Goal: Navigation & Orientation: Find specific page/section

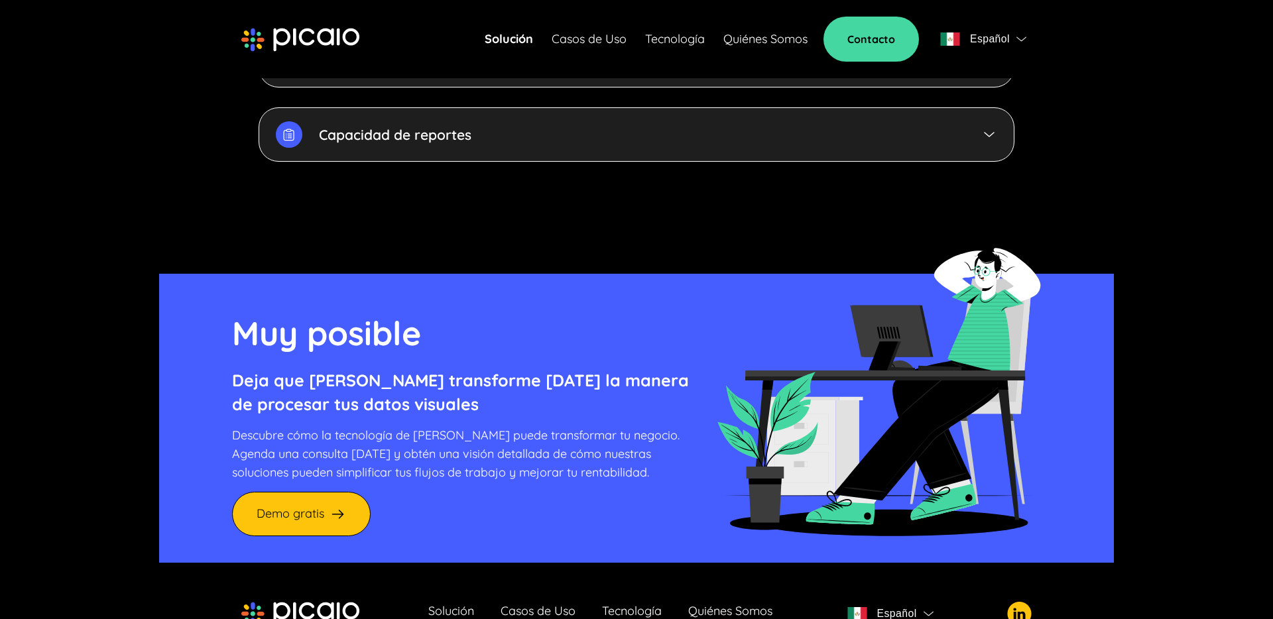
scroll to position [3597, 0]
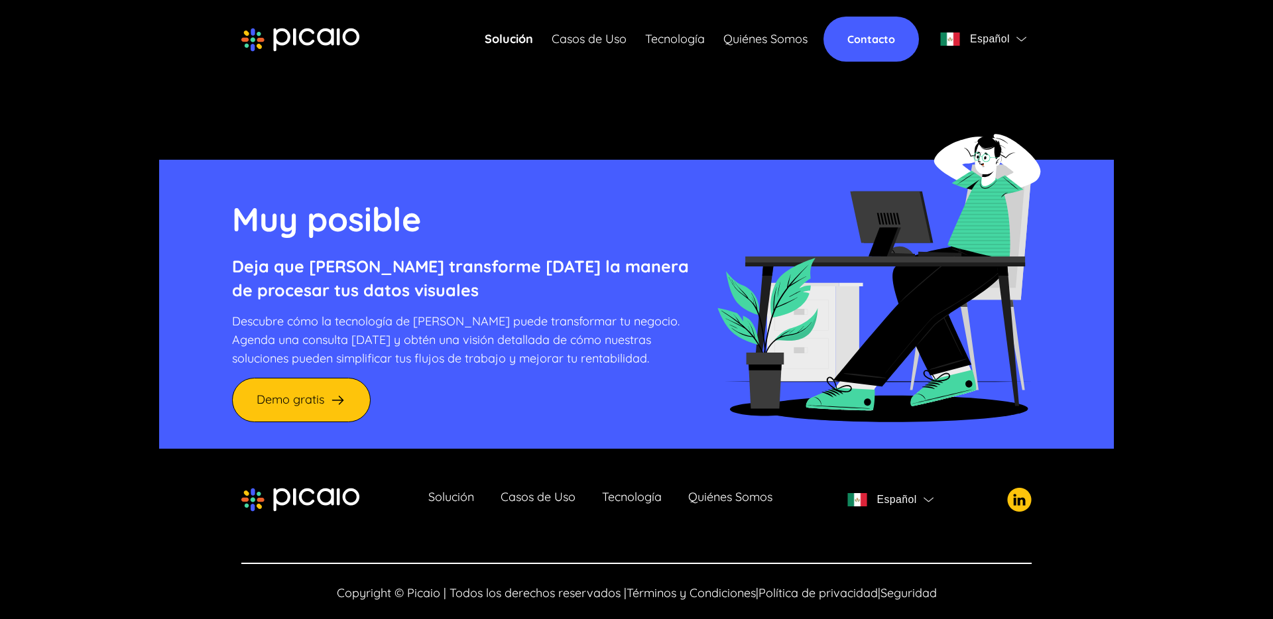
click at [888, 30] on link "Contacto" at bounding box center [872, 39] width 96 height 45
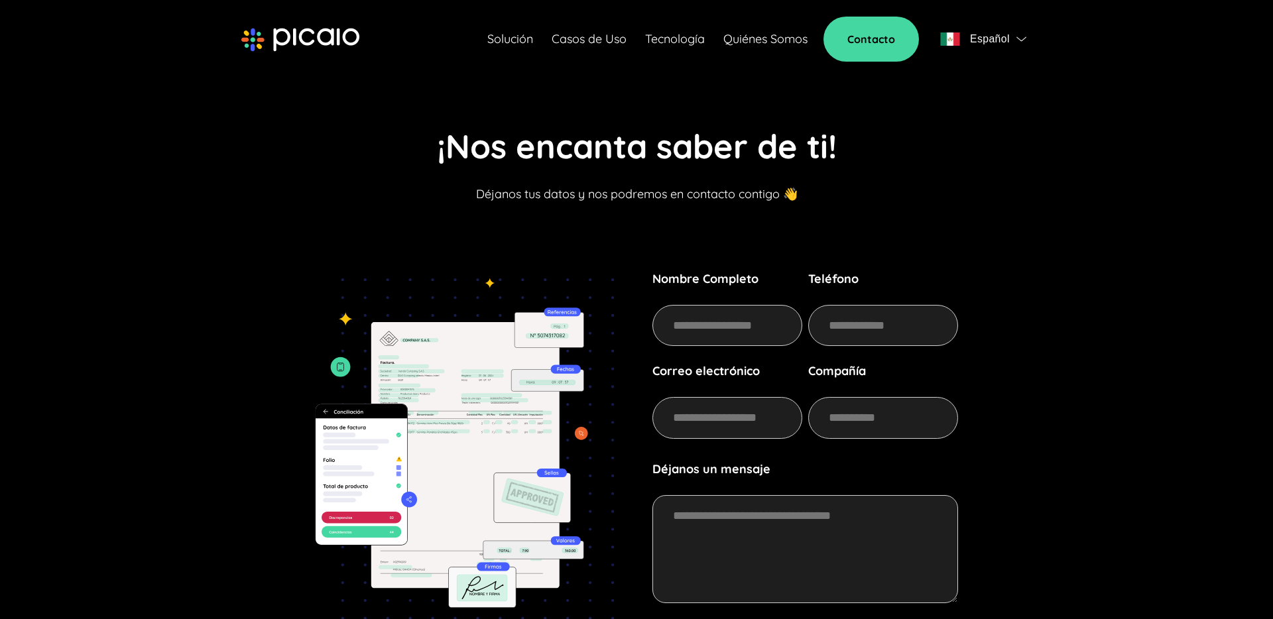
scroll to position [295, 0]
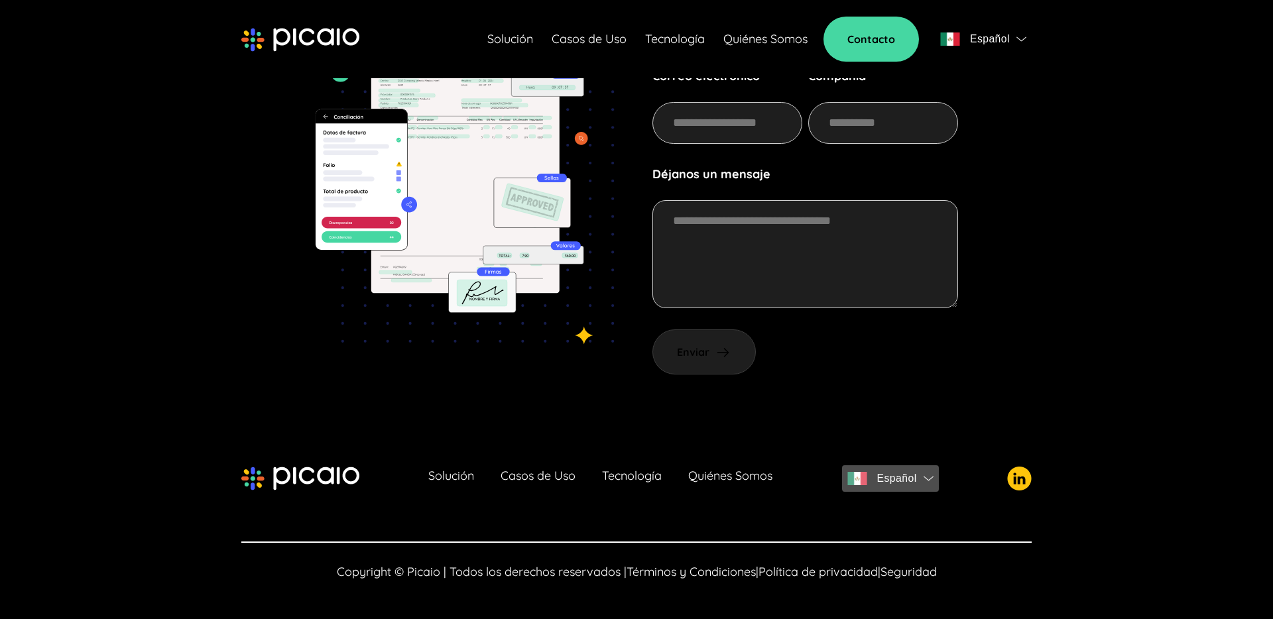
click at [933, 481] on img "button" at bounding box center [929, 478] width 10 height 5
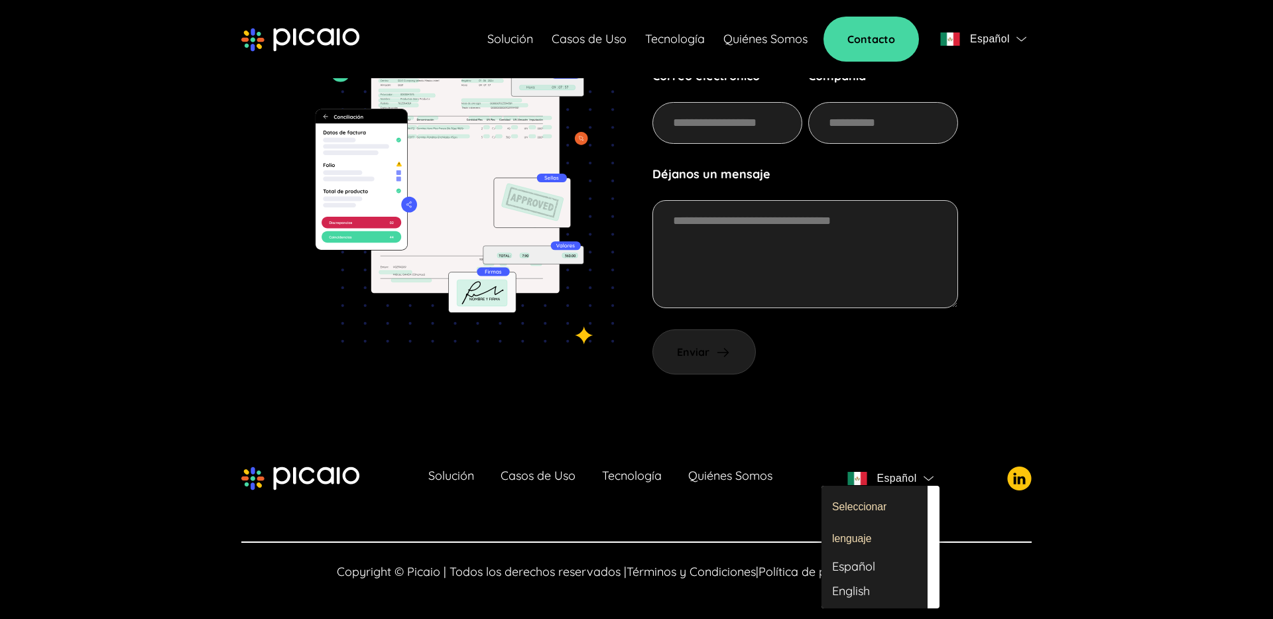
click at [618, 509] on div at bounding box center [636, 309] width 1273 height 619
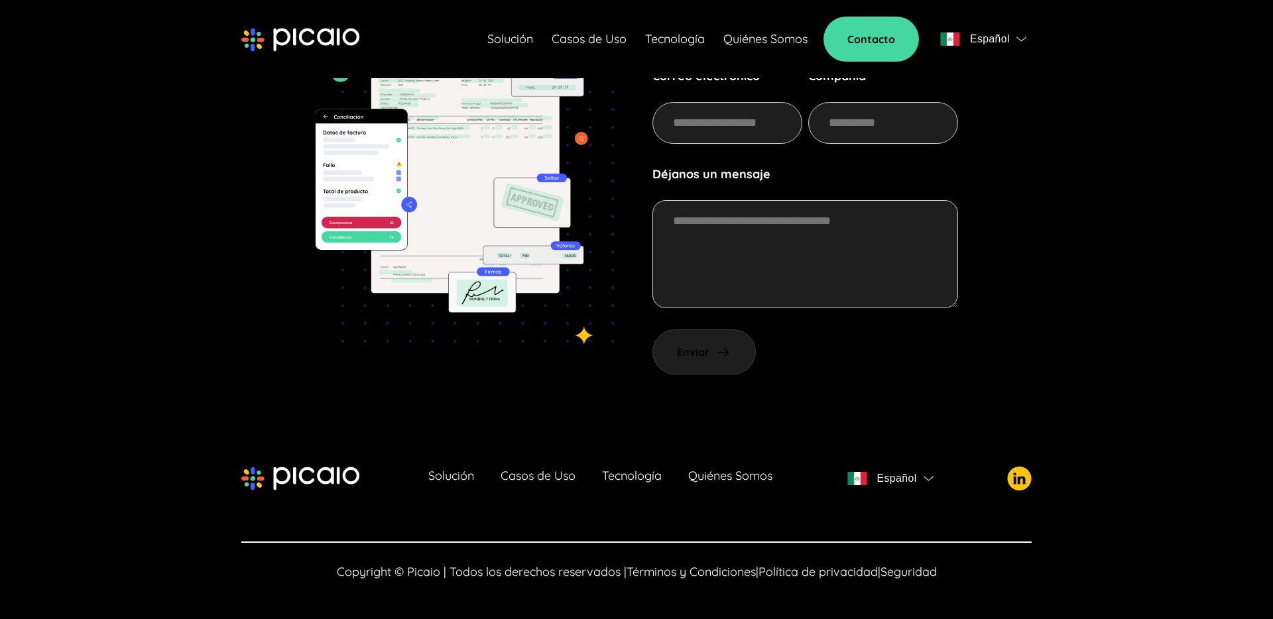
click at [355, 574] on span "Copyright © Picaio | Todos los derechos reservados |" at bounding box center [482, 571] width 290 height 15
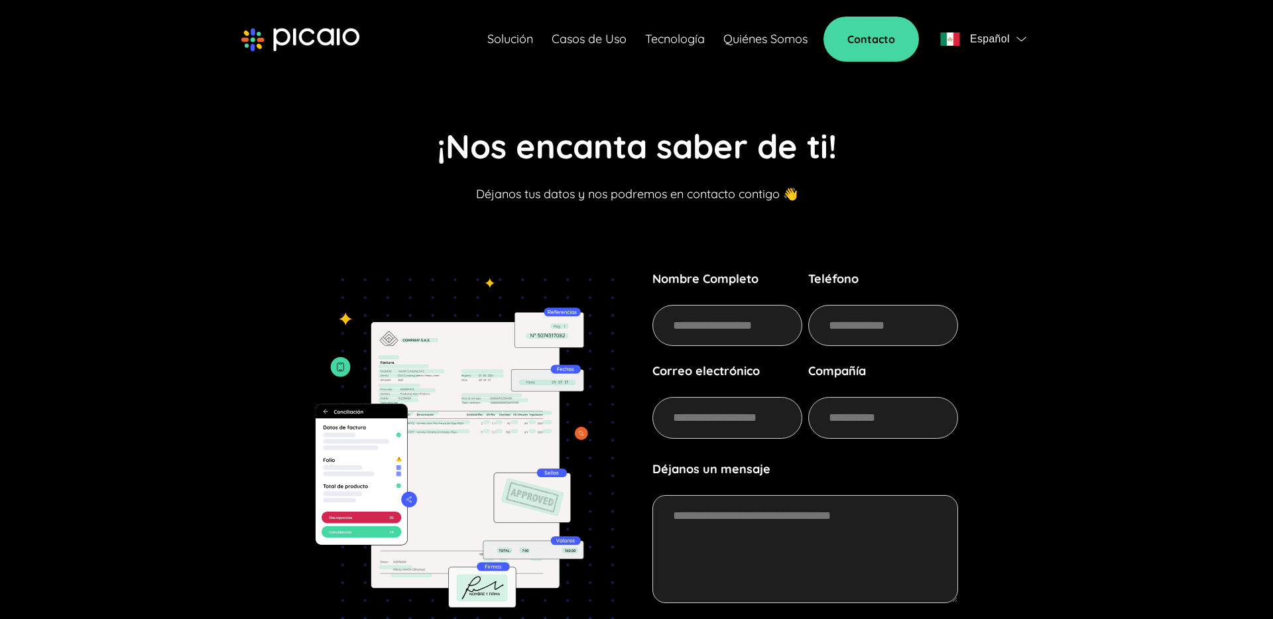
click at [487, 37] on link "Solución" at bounding box center [510, 39] width 46 height 19
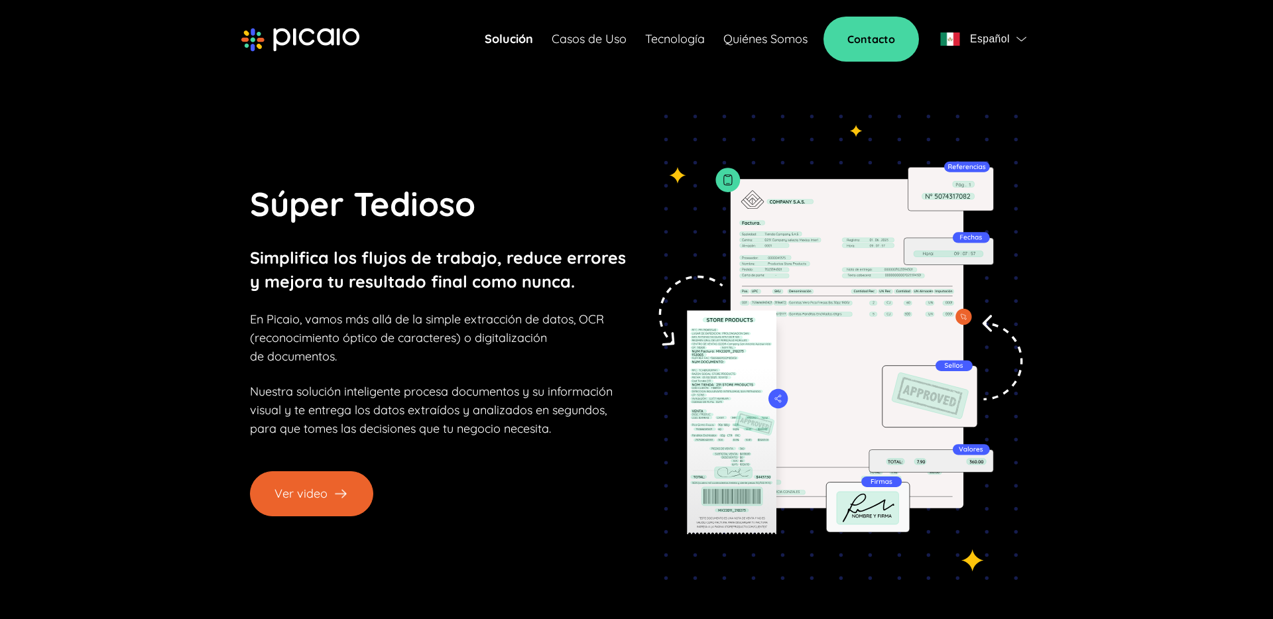
click at [311, 485] on button "Ver video" at bounding box center [311, 494] width 123 height 45
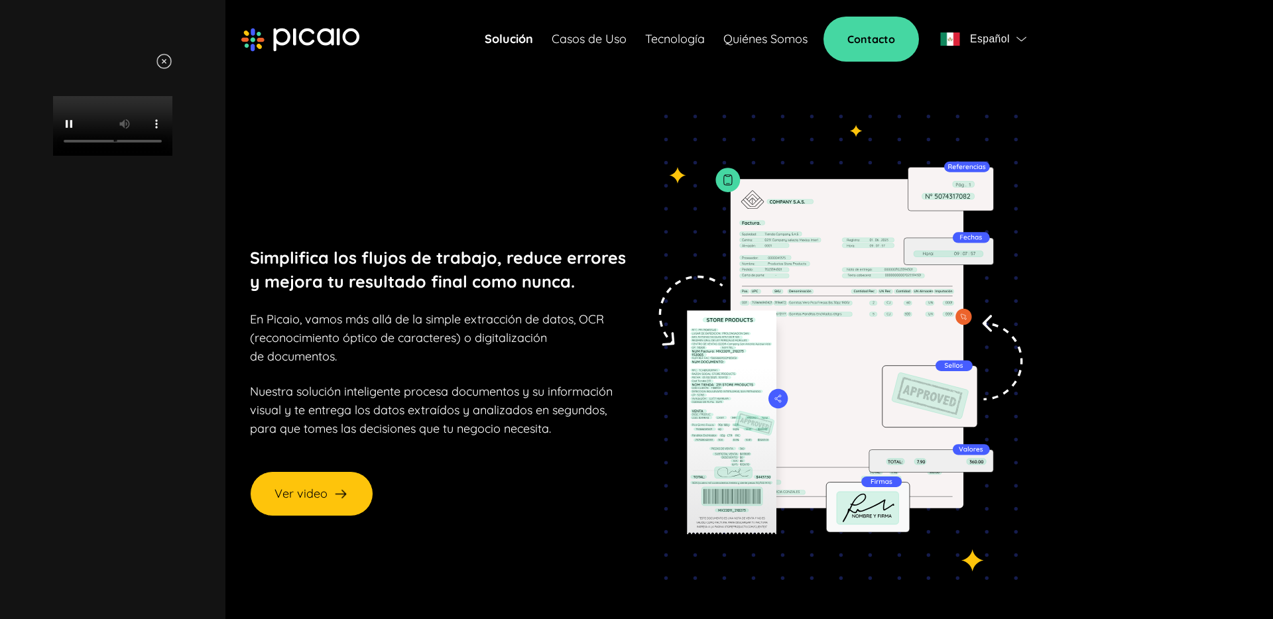
click at [123, 156] on div "Your browser does not support HTML video." at bounding box center [112, 104] width 199 height 103
click at [212, 125] on div "Your browser does not support HTML video." at bounding box center [112, 104] width 199 height 103
click at [172, 63] on img at bounding box center [164, 61] width 17 height 17
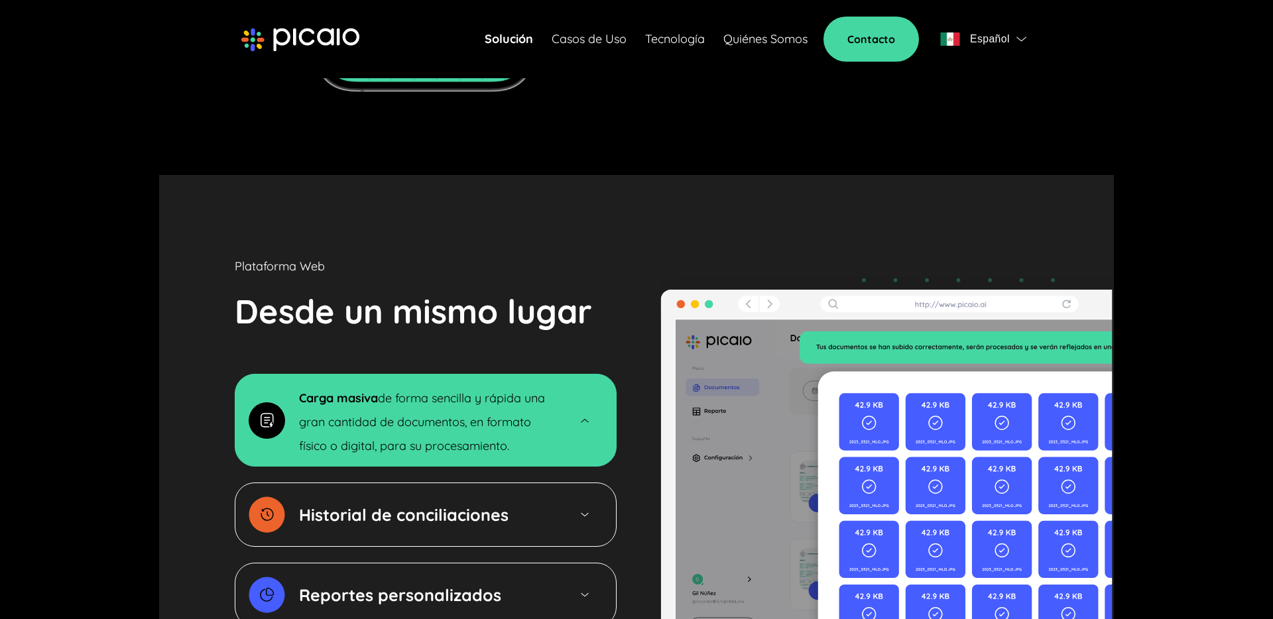
scroll to position [1846, 0]
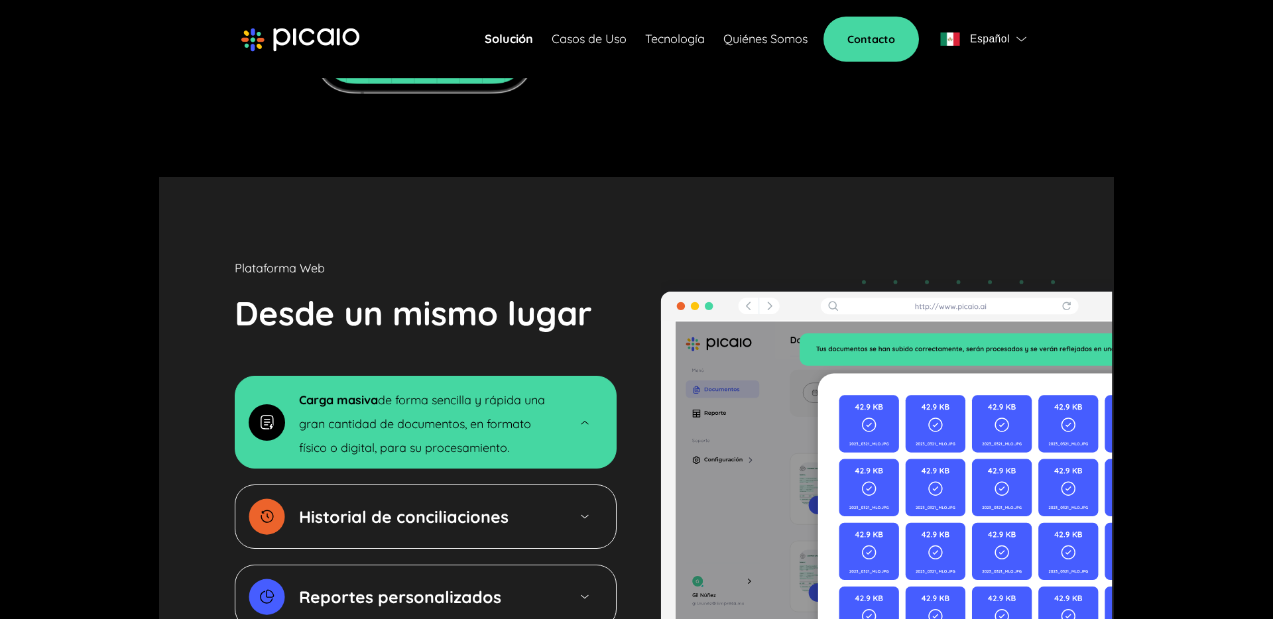
click at [759, 45] on link "Quiénes Somos" at bounding box center [766, 39] width 84 height 19
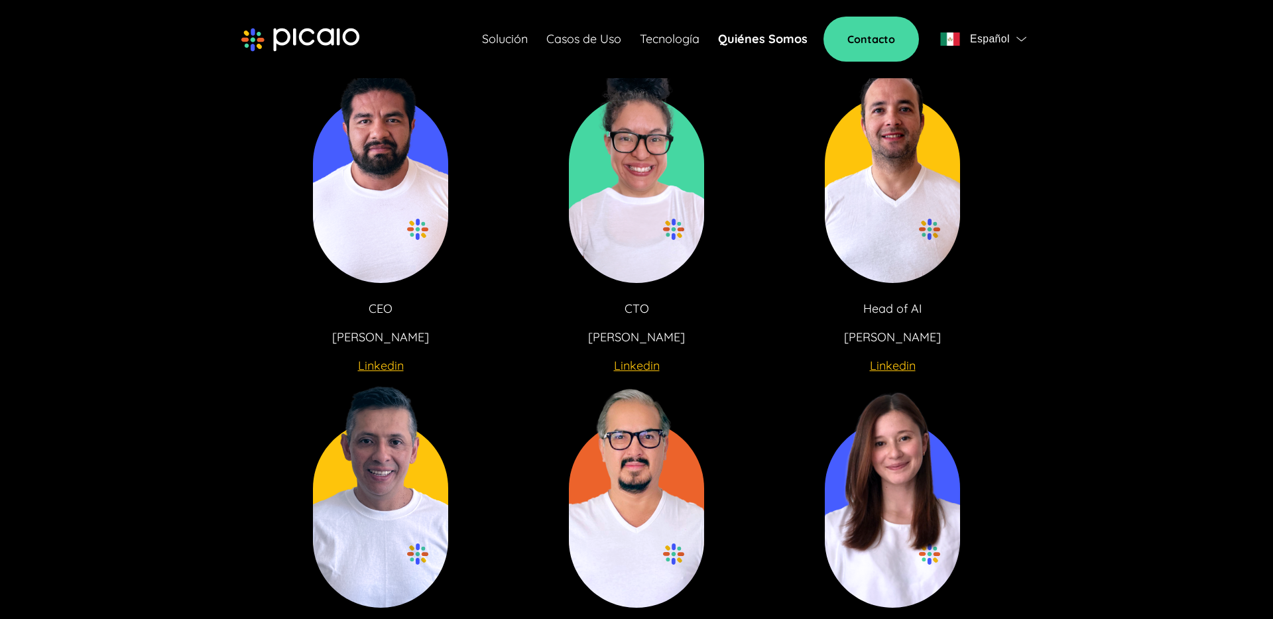
scroll to position [2408, 0]
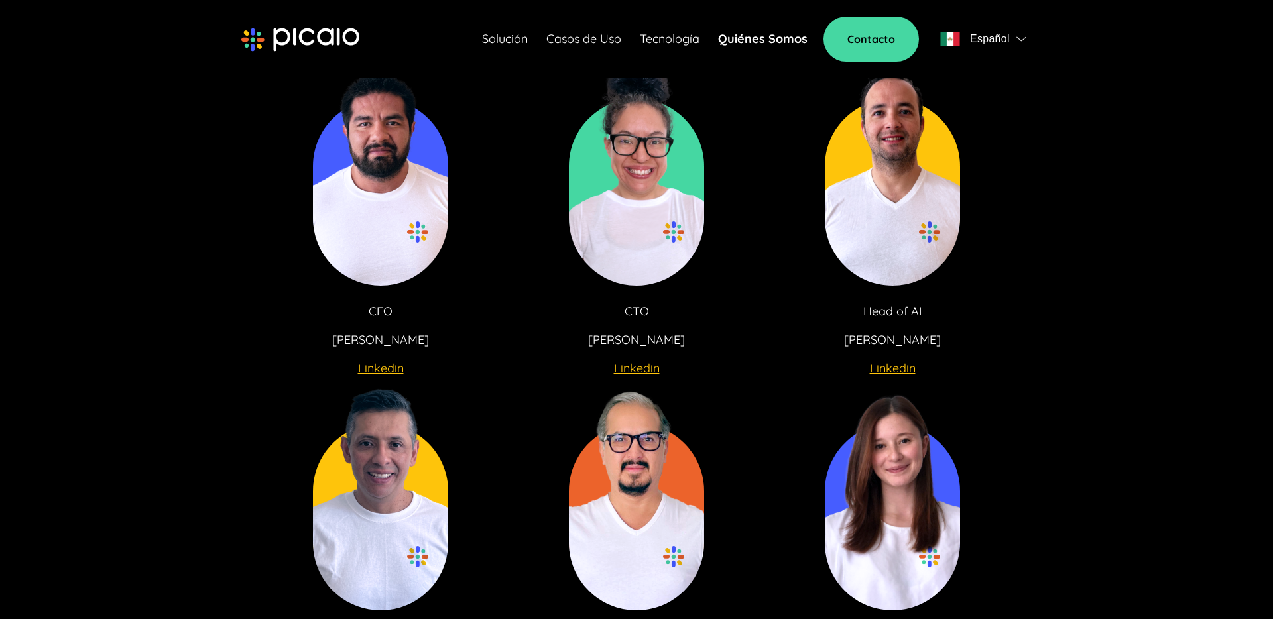
click at [383, 376] on link "Linkedin" at bounding box center [381, 368] width 46 height 19
